Goal: Task Accomplishment & Management: Use online tool/utility

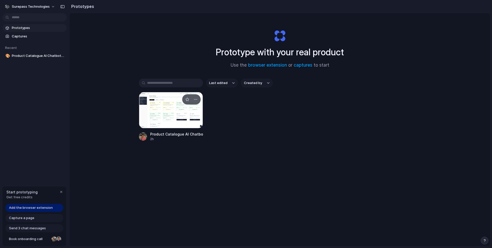
click at [158, 135] on div "Product Catalogue AI Chatbot Integration" at bounding box center [176, 134] width 53 height 5
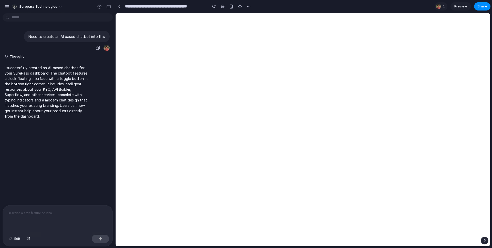
click at [109, 49] on div at bounding box center [107, 48] width 6 height 6
click at [108, 49] on div at bounding box center [107, 48] width 6 height 6
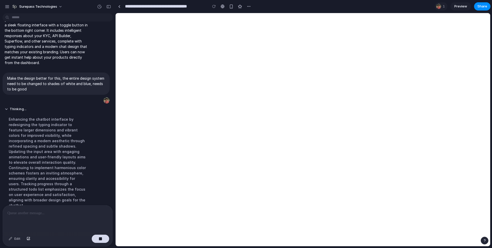
scroll to position [71, 0]
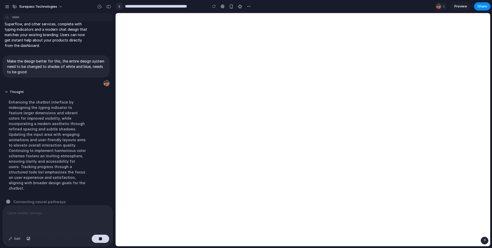
click at [121, 7] on link at bounding box center [119, 7] width 8 height 8
